Goal: Task Accomplishment & Management: Use online tool/utility

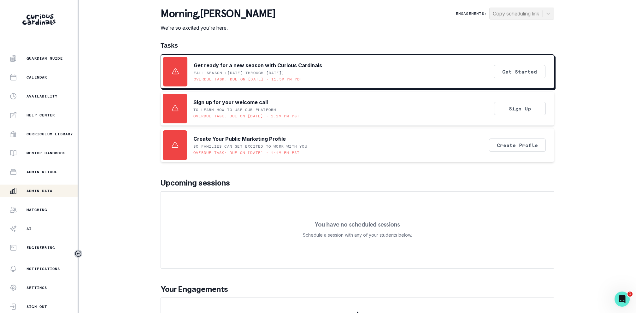
click at [24, 191] on div "Admin Data" at bounding box center [43, 191] width 68 height 8
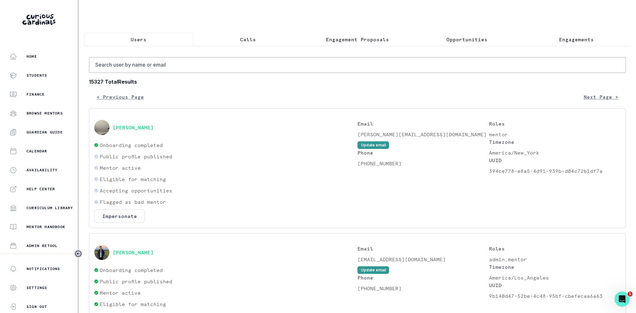
click at [252, 33] on button "Calls" at bounding box center [249, 39] width 110 height 13
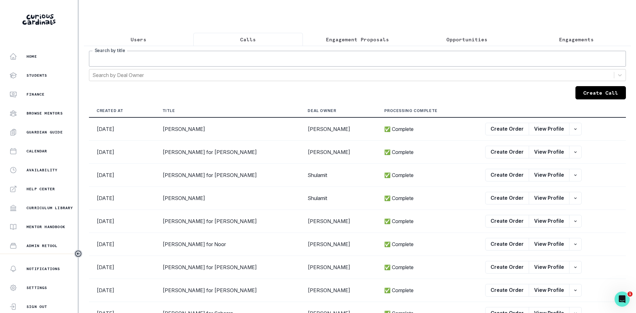
click at [252, 56] on input "Search by title" at bounding box center [357, 59] width 537 height 16
type input "[PERSON_NAME]"
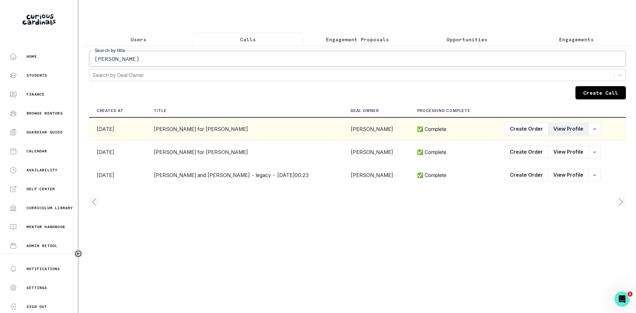
click at [563, 132] on button "View Profile" at bounding box center [568, 129] width 41 height 13
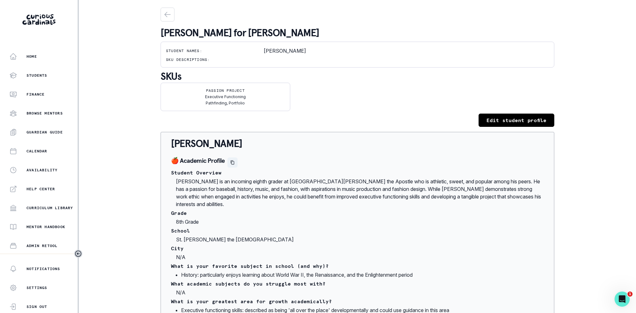
click at [228, 161] on button "Copied to clipboard" at bounding box center [233, 163] width 10 height 10
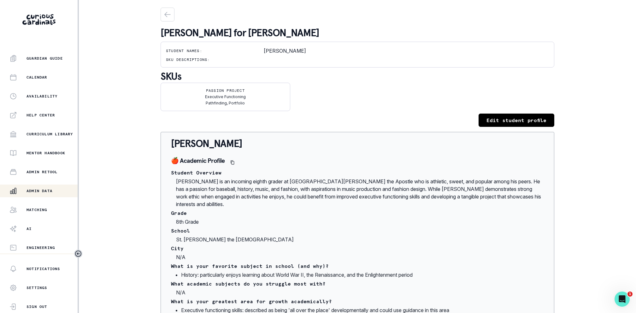
click at [42, 190] on p "Admin Data" at bounding box center [40, 190] width 26 height 5
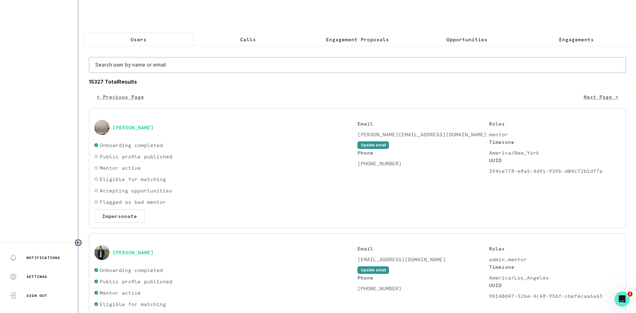
click at [369, 40] on p "Engagement Proposals" at bounding box center [357, 40] width 63 height 8
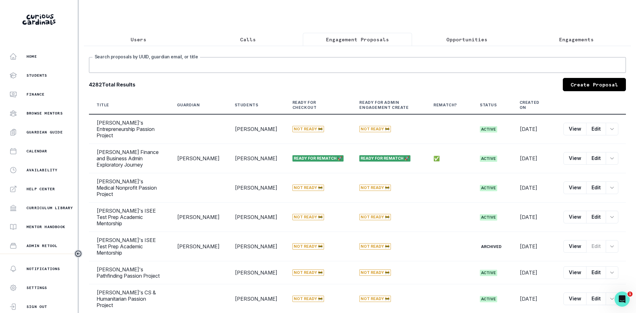
click at [357, 60] on input "Search proposals by UUID, guardian email, or title" at bounding box center [357, 65] width 537 height 16
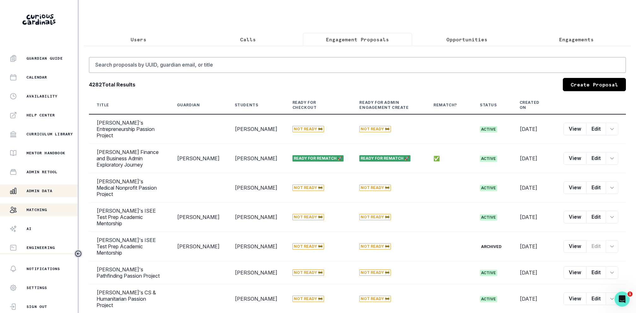
click at [27, 208] on p "Matching" at bounding box center [37, 209] width 21 height 5
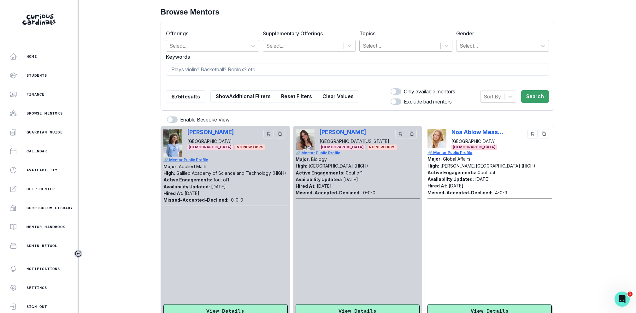
click at [415, 41] on div at bounding box center [400, 45] width 75 height 9
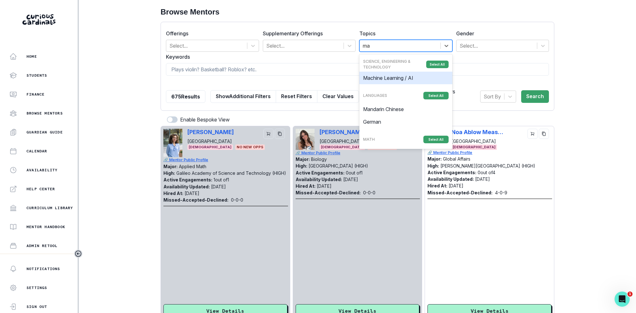
type input "mac"
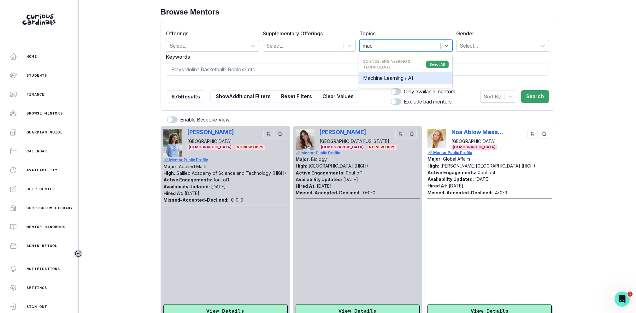
click at [403, 82] on div "Machine Learning / AI" at bounding box center [406, 78] width 93 height 13
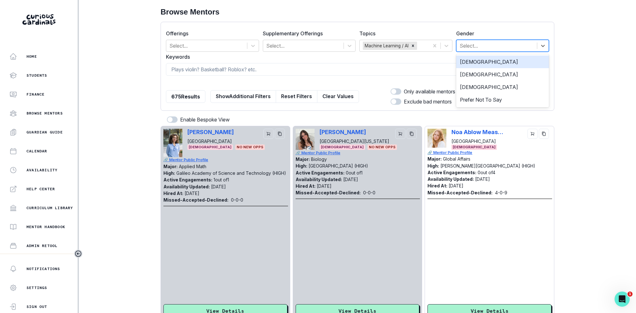
click at [486, 44] on div at bounding box center [497, 45] width 75 height 9
click at [476, 61] on div "[DEMOGRAPHIC_DATA]" at bounding box center [502, 62] width 93 height 13
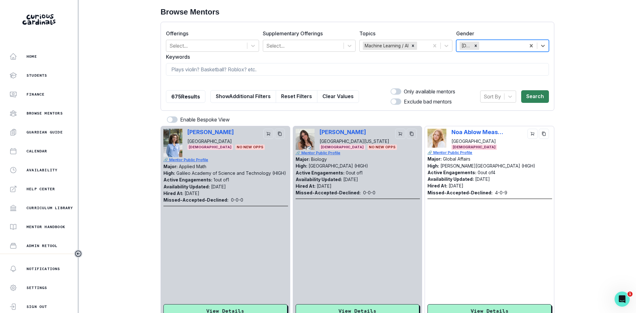
click at [533, 91] on button "Search" at bounding box center [536, 96] width 28 height 13
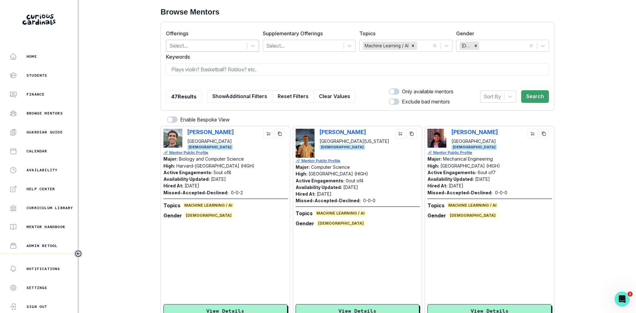
click at [204, 43] on div at bounding box center [207, 45] width 75 height 9
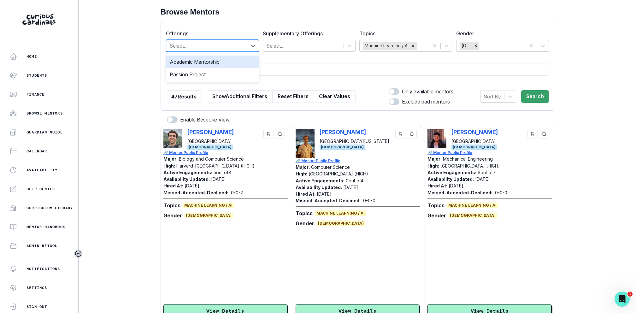
click at [200, 64] on div "Academic Mentorship" at bounding box center [212, 62] width 93 height 13
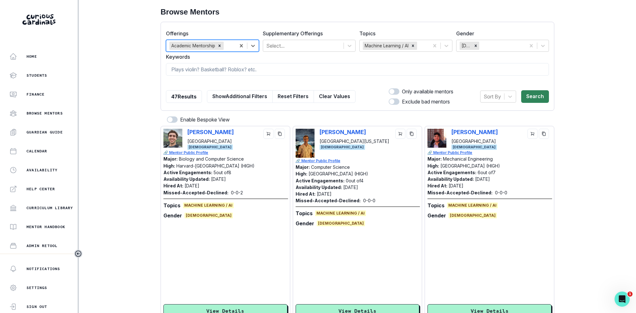
click at [530, 94] on button "Search" at bounding box center [536, 96] width 28 height 13
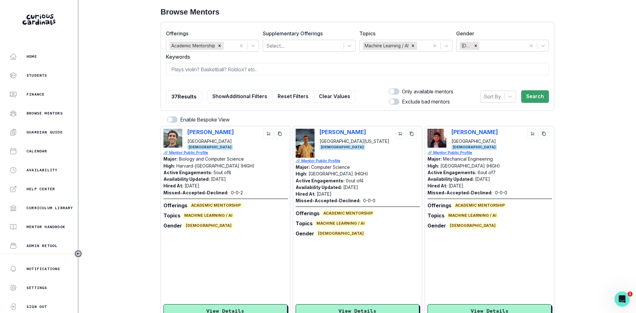
click at [390, 91] on span at bounding box center [392, 91] width 5 height 5
click at [389, 88] on input "checkbox" at bounding box center [389, 88] width 0 height 0
checkbox input "true"
click at [533, 99] on button "Search" at bounding box center [536, 96] width 28 height 13
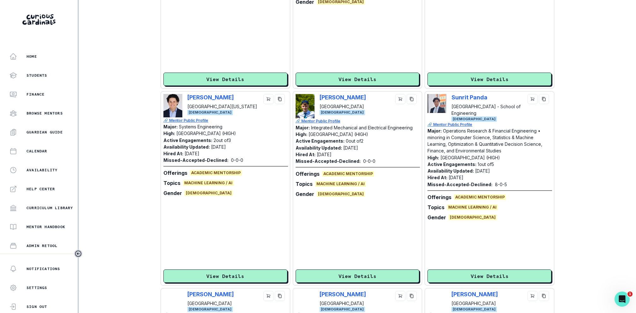
scroll to position [234, 0]
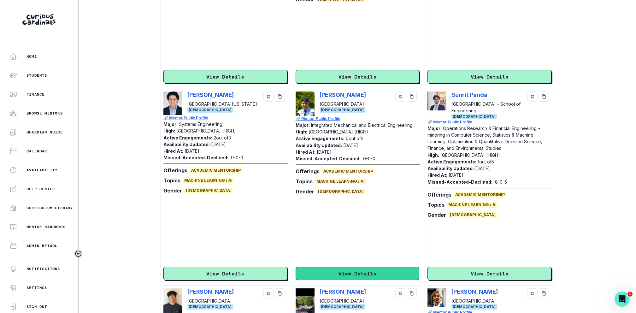
click at [346, 277] on button "View Details" at bounding box center [358, 273] width 124 height 13
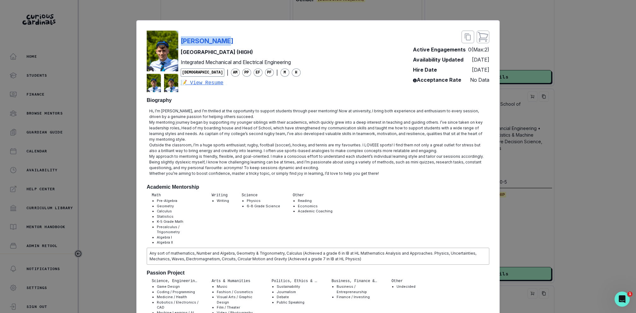
copy p "[PERSON_NAME]"
drag, startPoint x: 226, startPoint y: 38, endPoint x: 180, endPoint y: 39, distance: 46.1
click at [180, 39] on div "[PERSON_NAME][GEOGRAPHIC_DATA] (HIGH) Integrated Mechanical and Electrical Engi…" at bounding box center [224, 62] width 154 height 62
click at [543, 98] on div "[PERSON_NAME][GEOGRAPHIC_DATA] (HIGH) Integrated Mechanical and Electrical Engi…" at bounding box center [318, 156] width 636 height 313
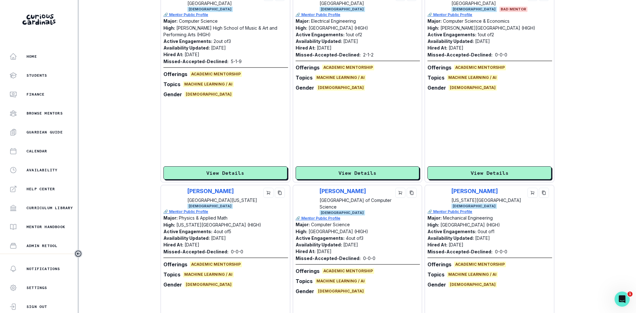
scroll to position [892, 0]
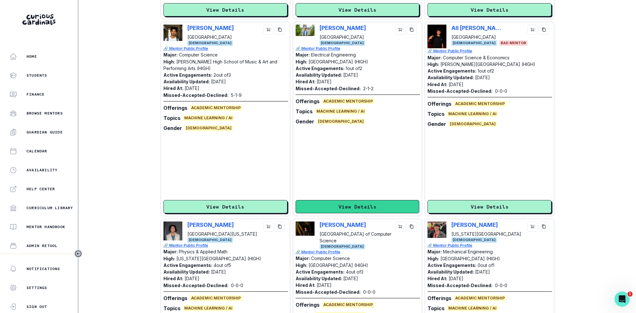
click at [376, 208] on button "View Details" at bounding box center [358, 206] width 124 height 13
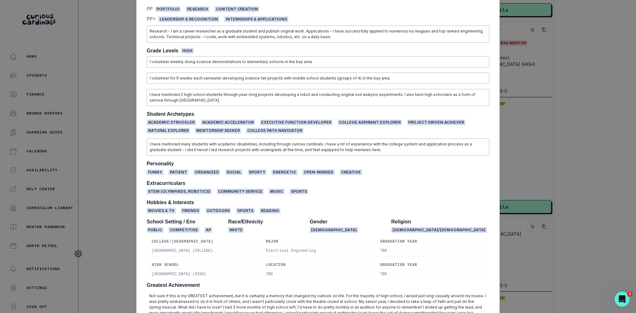
scroll to position [0, 0]
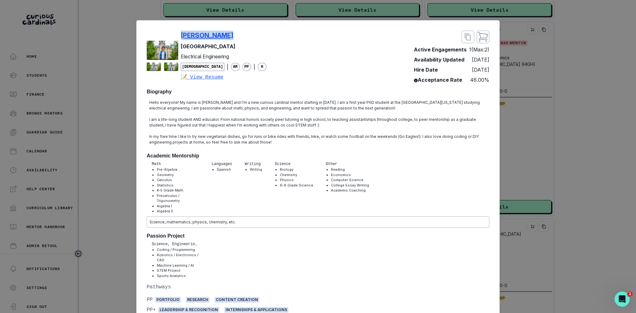
drag, startPoint x: 234, startPoint y: 33, endPoint x: 182, endPoint y: 36, distance: 51.5
click at [182, 36] on div "[PERSON_NAME]" at bounding box center [224, 35] width 86 height 9
copy p "[PERSON_NAME]"
click at [521, 132] on div "[PERSON_NAME][GEOGRAPHIC_DATA] Electrical Engineering [DEMOGRAPHIC_DATA] | AM P…" at bounding box center [318, 156] width 636 height 313
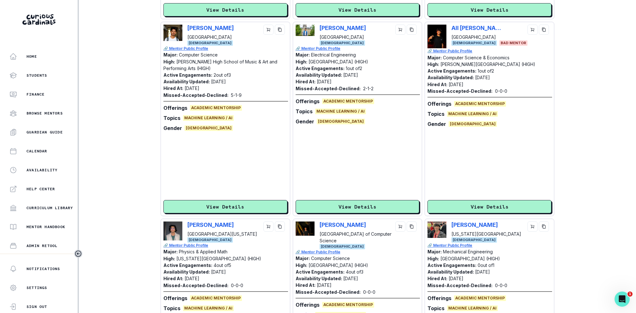
scroll to position [1096, 0]
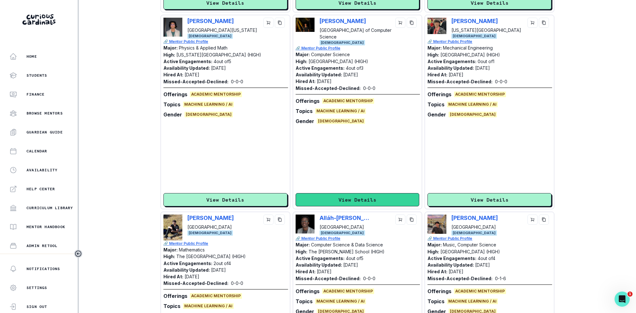
click at [379, 195] on button "View Details" at bounding box center [358, 199] width 124 height 13
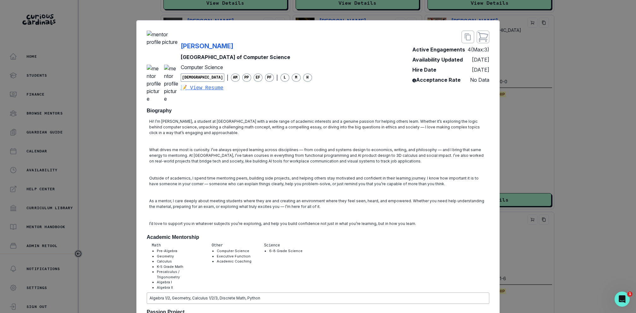
click at [541, 160] on div "[PERSON_NAME] [GEOGRAPHIC_DATA] of Computer Science Computer Science [DEMOGRAPH…" at bounding box center [318, 156] width 636 height 313
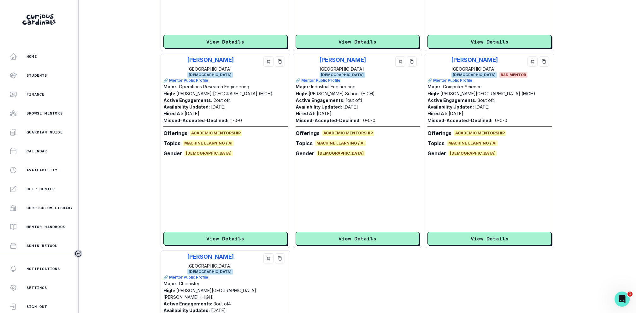
scroll to position [1606, 0]
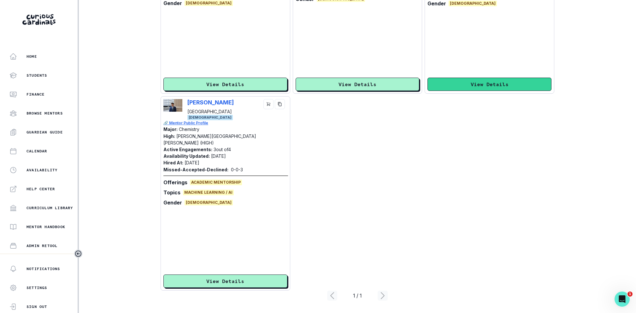
click at [479, 90] on button "View Details" at bounding box center [490, 84] width 124 height 13
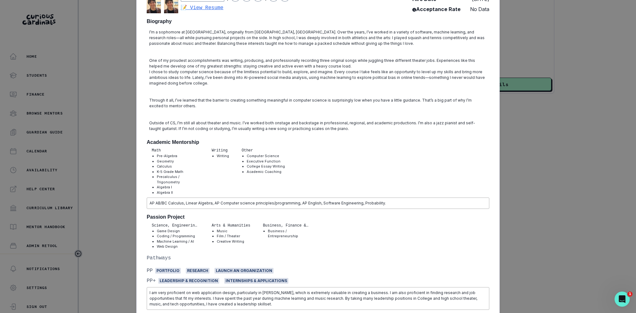
scroll to position [0, 0]
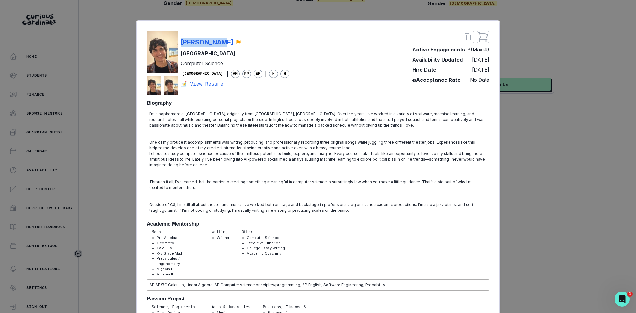
copy p "[PERSON_NAME]"
drag, startPoint x: 237, startPoint y: 41, endPoint x: 180, endPoint y: 41, distance: 56.8
click at [180, 41] on div "[PERSON_NAME] [GEOGRAPHIC_DATA] Computer Science [DEMOGRAPHIC_DATA] | AM PP EF …" at bounding box center [218, 63] width 143 height 64
